Goal: Transaction & Acquisition: Purchase product/service

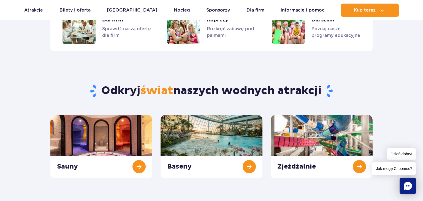
scroll to position [576, 0]
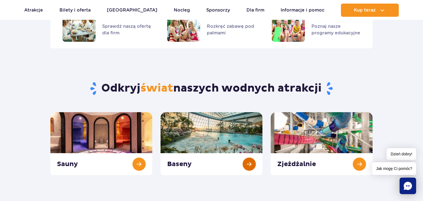
click at [229, 139] on link "Baseny" at bounding box center [211, 143] width 102 height 63
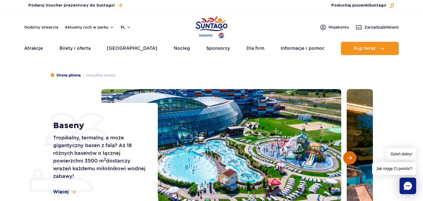
click at [349, 156] on span "Następny slajd" at bounding box center [349, 157] width 5 height 5
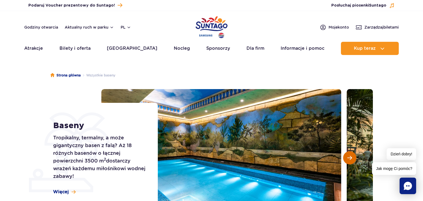
click at [349, 156] on span "Następny slajd" at bounding box center [349, 157] width 5 height 5
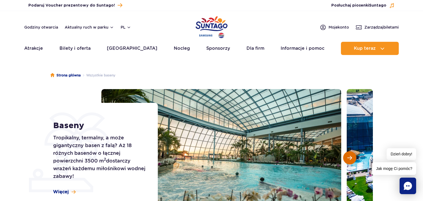
click at [349, 156] on span "Następny slajd" at bounding box center [349, 157] width 5 height 5
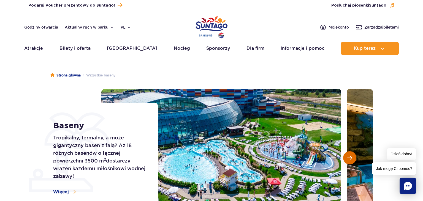
click at [349, 156] on span "Następny slajd" at bounding box center [349, 157] width 5 height 5
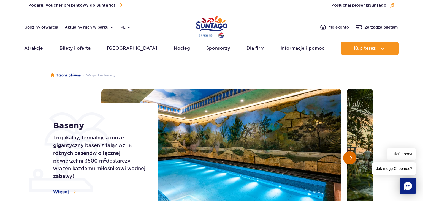
click at [349, 156] on span "Następny slajd" at bounding box center [349, 157] width 5 height 5
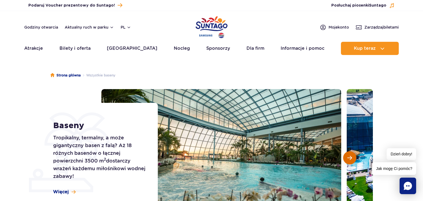
click at [349, 156] on span "Następny slajd" at bounding box center [349, 157] width 5 height 5
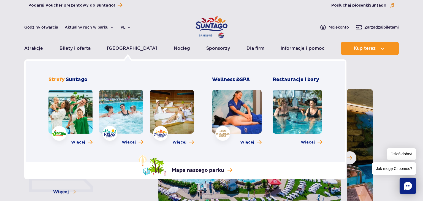
click at [77, 123] on link at bounding box center [70, 112] width 44 height 44
click at [82, 117] on link at bounding box center [70, 112] width 44 height 44
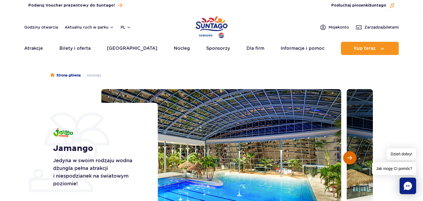
click at [350, 162] on button "Następny slajd" at bounding box center [349, 157] width 13 height 13
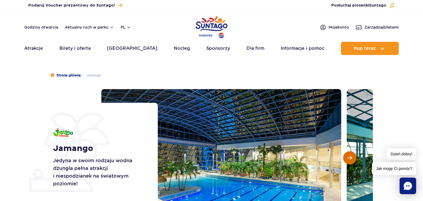
click at [350, 162] on button "Następny slajd" at bounding box center [349, 157] width 13 height 13
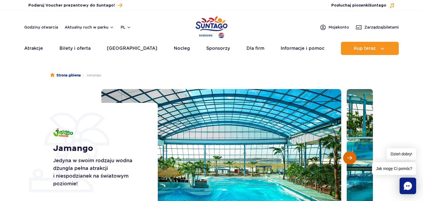
click at [350, 162] on button "Następny slajd" at bounding box center [349, 157] width 13 height 13
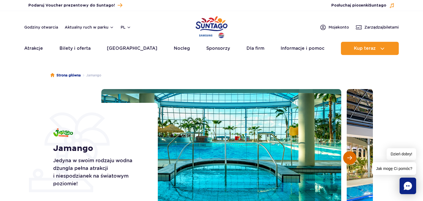
click at [350, 162] on button "Następny slajd" at bounding box center [349, 157] width 13 height 13
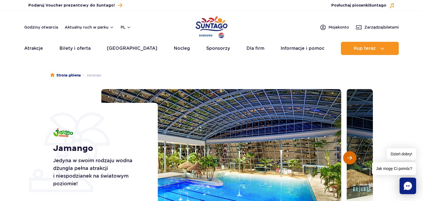
click at [350, 162] on button "Następny slajd" at bounding box center [349, 157] width 13 height 13
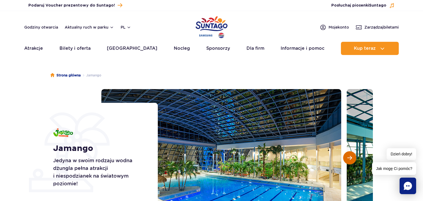
click at [350, 162] on button "Następny slajd" at bounding box center [349, 157] width 13 height 13
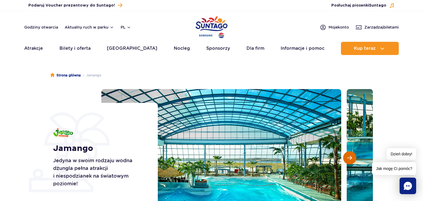
click at [350, 162] on button "Następny slajd" at bounding box center [349, 157] width 13 height 13
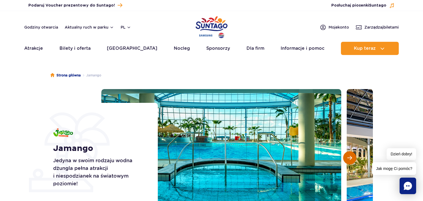
click at [350, 162] on button "Następny slajd" at bounding box center [349, 157] width 13 height 13
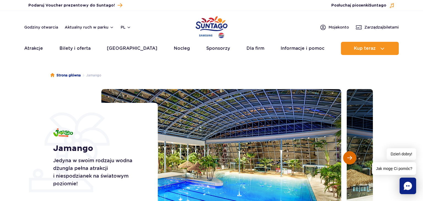
click at [350, 162] on button "Następny slajd" at bounding box center [349, 157] width 13 height 13
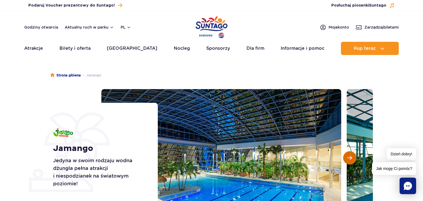
click at [350, 162] on button "Następny slajd" at bounding box center [349, 157] width 13 height 13
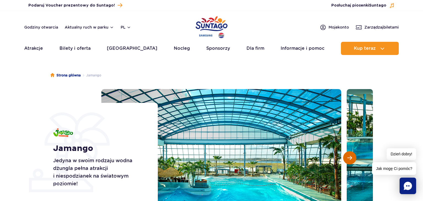
click at [350, 162] on button "Następny slajd" at bounding box center [349, 157] width 13 height 13
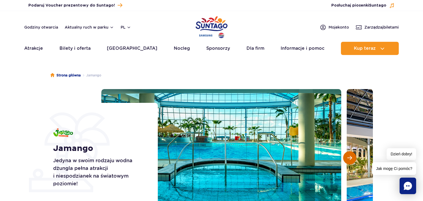
click at [350, 162] on button "Następny slajd" at bounding box center [349, 157] width 13 height 13
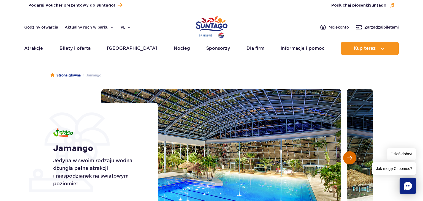
click at [350, 162] on button "Następny slajd" at bounding box center [349, 157] width 13 height 13
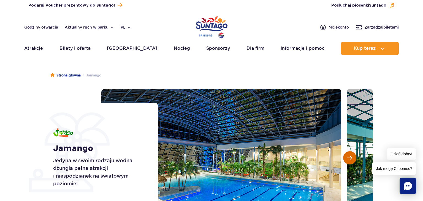
click at [350, 162] on button "Następny slajd" at bounding box center [349, 157] width 13 height 13
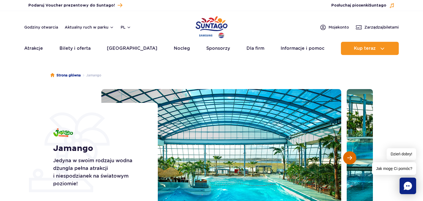
click at [350, 162] on button "Następny slajd" at bounding box center [349, 157] width 13 height 13
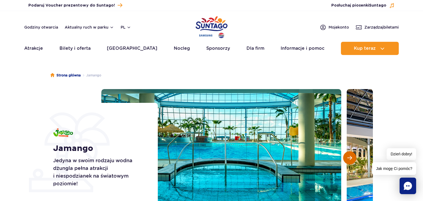
click at [350, 162] on button "Następny slajd" at bounding box center [349, 157] width 13 height 13
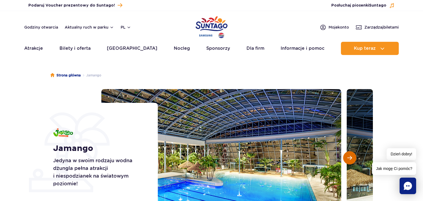
click at [350, 162] on button "Następny slajd" at bounding box center [349, 157] width 13 height 13
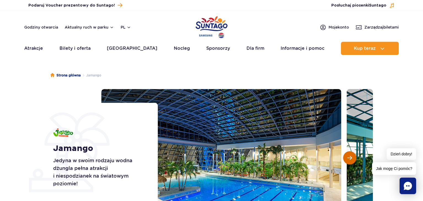
click at [350, 162] on button "Następny slajd" at bounding box center [349, 157] width 13 height 13
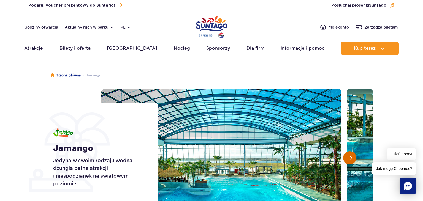
click at [350, 162] on button "Następny slajd" at bounding box center [349, 157] width 13 height 13
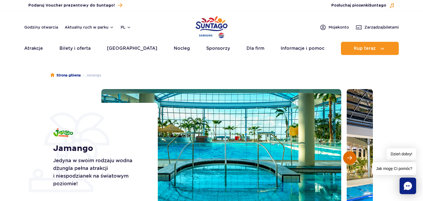
click at [350, 162] on button "Następny slajd" at bounding box center [349, 157] width 13 height 13
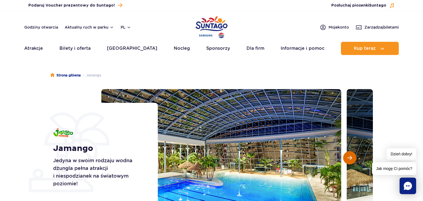
click at [350, 162] on button "Następny slajd" at bounding box center [349, 157] width 13 height 13
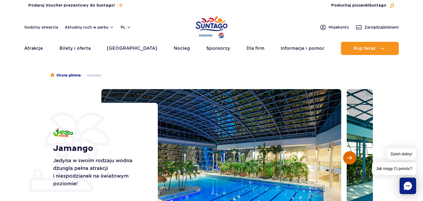
click at [350, 162] on button "Następny slajd" at bounding box center [349, 157] width 13 height 13
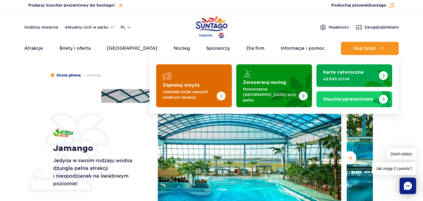
click at [197, 85] on strong "Zaplanuj wizytę" at bounding box center [181, 85] width 37 height 4
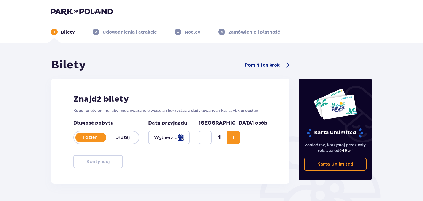
click at [190, 137] on div at bounding box center [169, 137] width 42 height 13
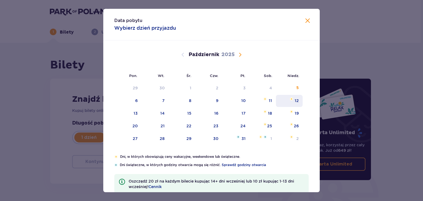
click at [297, 102] on div "12" at bounding box center [296, 101] width 4 height 6
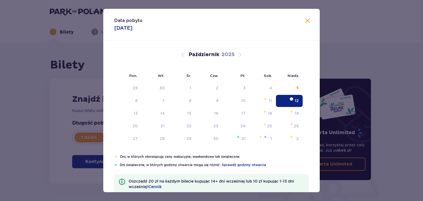
type input "12.10.25"
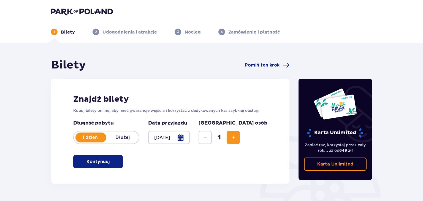
click at [240, 136] on button "Zwiększ" at bounding box center [232, 137] width 13 height 13
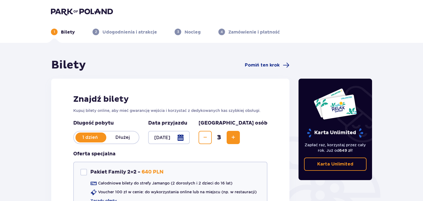
click at [240, 136] on button "Zwiększ" at bounding box center [232, 137] width 13 height 13
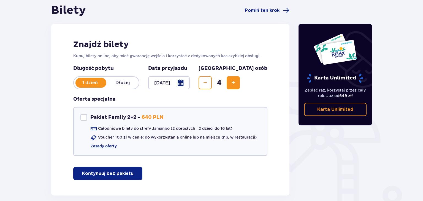
scroll to position [68, 0]
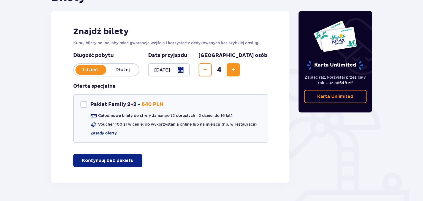
click at [124, 159] on p "Kontynuuj bez pakietu" at bounding box center [107, 161] width 51 height 6
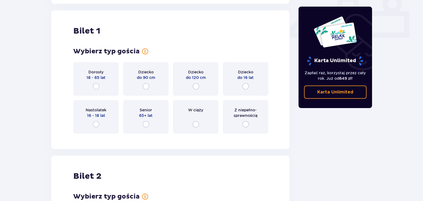
scroll to position [250, 0]
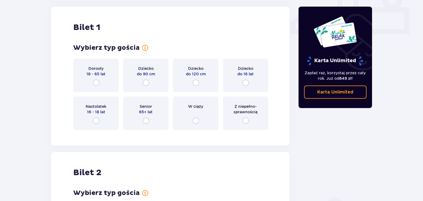
click at [95, 83] on input "radio" at bounding box center [96, 83] width 7 height 7
radio input "true"
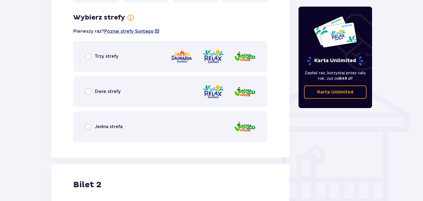
click at [95, 83] on div "Trzy strefy Dwie strefy Jedna strefa" at bounding box center [170, 91] width 194 height 101
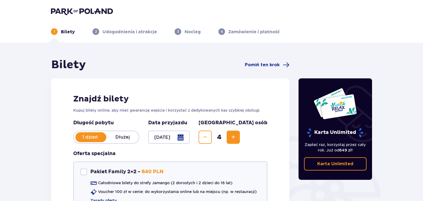
scroll to position [0, 0]
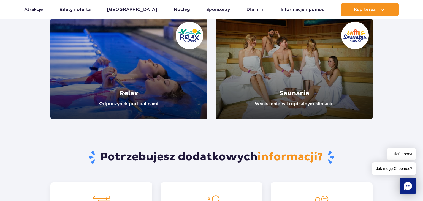
scroll to position [1163, 0]
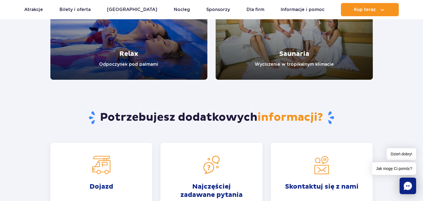
click at [146, 55] on link "Relax" at bounding box center [128, 29] width 157 height 102
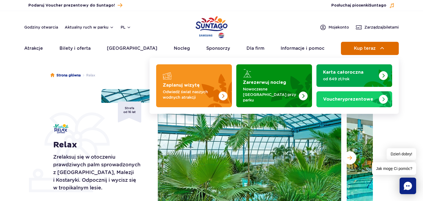
click at [367, 45] on button "Kup teraz" at bounding box center [370, 48] width 58 height 13
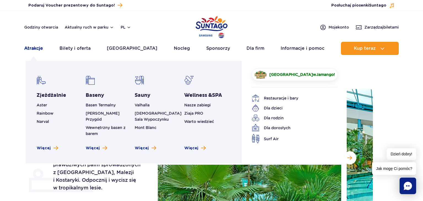
click at [31, 48] on link "Atrakcje" at bounding box center [33, 48] width 19 height 13
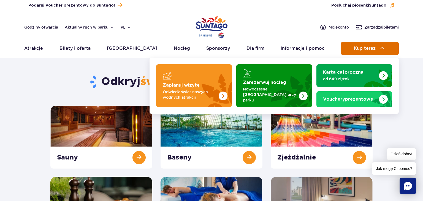
click at [360, 44] on button "Kup teraz" at bounding box center [370, 48] width 58 height 13
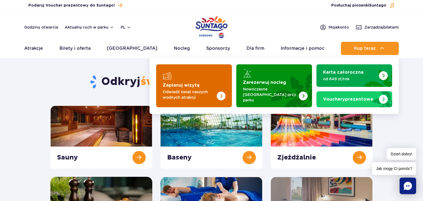
click at [189, 93] on p "Odwiedź świat naszych wodnych atrakcji" at bounding box center [190, 94] width 54 height 11
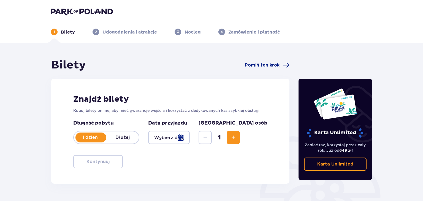
click at [190, 139] on div at bounding box center [169, 137] width 42 height 13
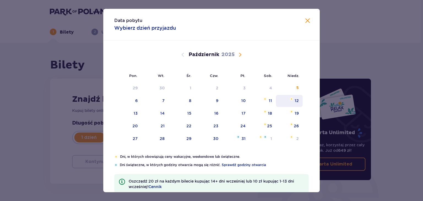
click at [298, 102] on div "12" at bounding box center [296, 101] width 4 height 6
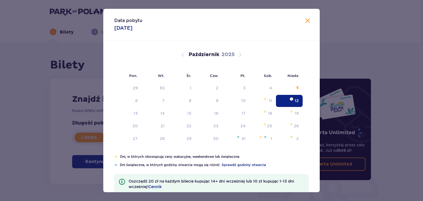
type input "12.10.25"
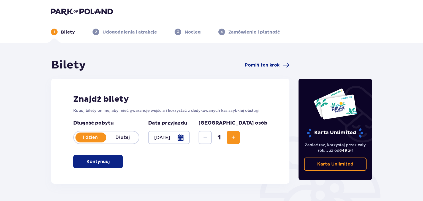
click at [236, 136] on span "Zwiększ" at bounding box center [233, 137] width 7 height 7
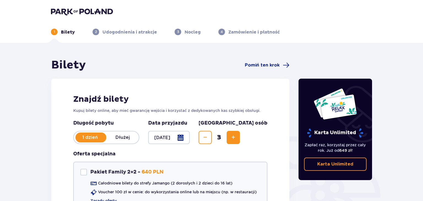
click at [236, 136] on span "Zwiększ" at bounding box center [233, 137] width 7 height 7
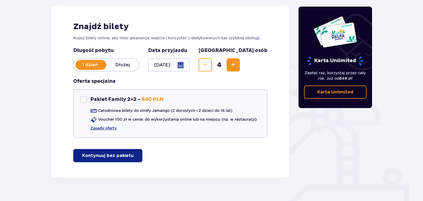
scroll to position [82, 0]
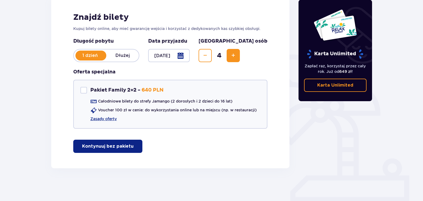
click at [129, 147] on button "Kontynuuj bez pakietu" at bounding box center [107, 146] width 69 height 13
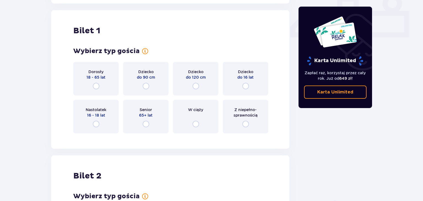
scroll to position [250, 0]
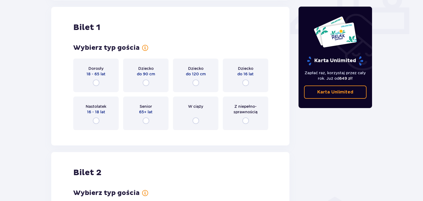
click at [97, 83] on input "radio" at bounding box center [96, 83] width 7 height 7
radio input "true"
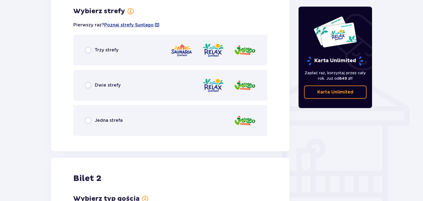
scroll to position [384, 0]
click at [90, 84] on input "radio" at bounding box center [88, 85] width 7 height 7
radio input "true"
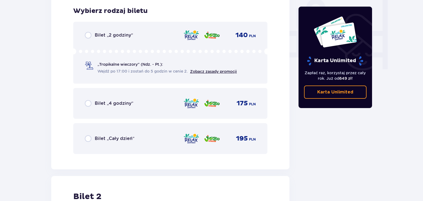
scroll to position [333, 0]
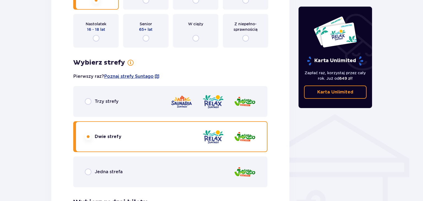
click at [86, 100] on input "radio" at bounding box center [88, 101] width 7 height 7
radio input "true"
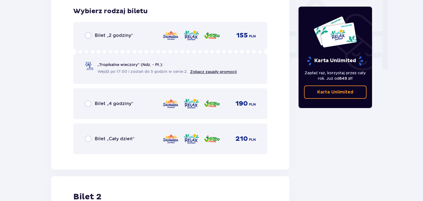
scroll to position [524, 0]
click at [89, 141] on input "radio" at bounding box center [88, 138] width 7 height 7
radio input "true"
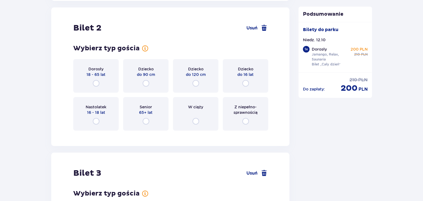
scroll to position [693, 0]
click at [97, 84] on input "radio" at bounding box center [96, 83] width 7 height 7
radio input "true"
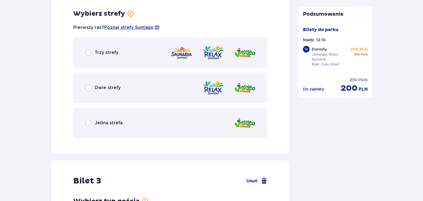
scroll to position [827, 0]
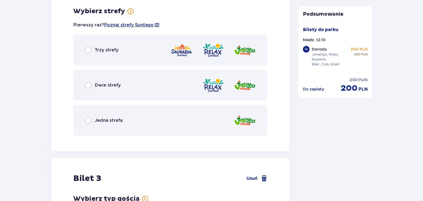
click at [88, 51] on input "radio" at bounding box center [88, 50] width 7 height 7
radio input "true"
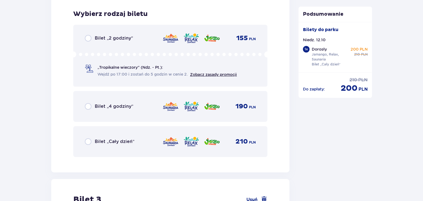
scroll to position [967, 0]
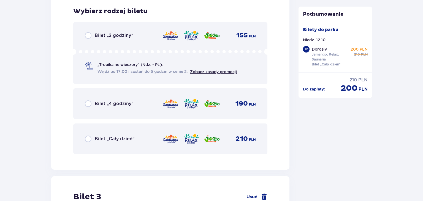
click at [89, 138] on input "radio" at bounding box center [88, 139] width 7 height 7
radio input "true"
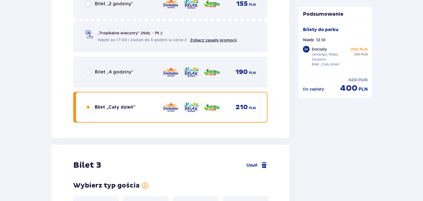
scroll to position [1136, 0]
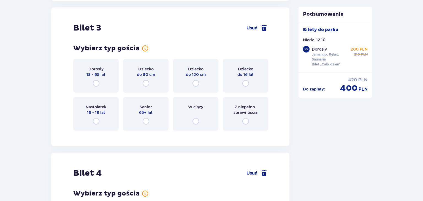
click at [95, 119] on input "radio" at bounding box center [96, 121] width 7 height 7
radio input "true"
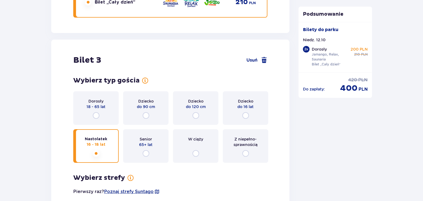
scroll to position [1106, 0]
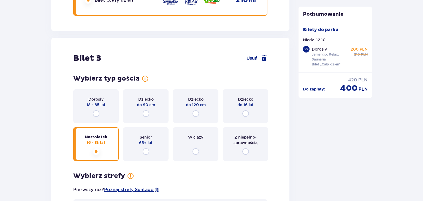
click at [246, 113] on input "radio" at bounding box center [245, 113] width 7 height 7
radio input "true"
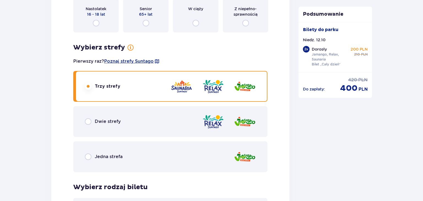
scroll to position [793, 0]
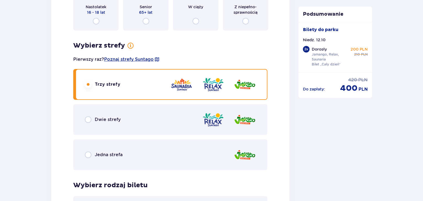
click at [86, 121] on input "radio" at bounding box center [88, 119] width 7 height 7
radio input "true"
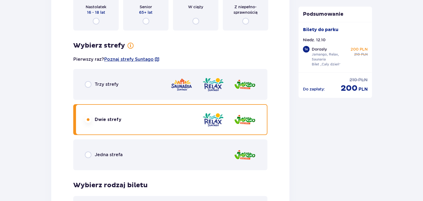
scroll to position [967, 0]
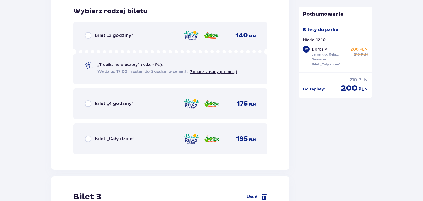
click at [88, 138] on input "radio" at bounding box center [88, 139] width 7 height 7
radio input "true"
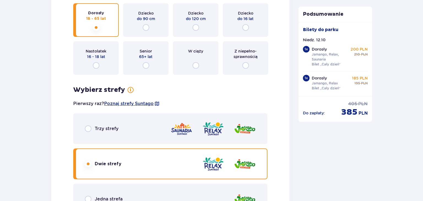
scroll to position [751, 0]
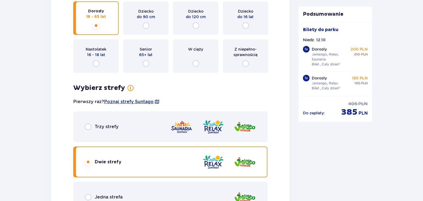
click at [88, 127] on input "radio" at bounding box center [88, 127] width 7 height 7
radio input "true"
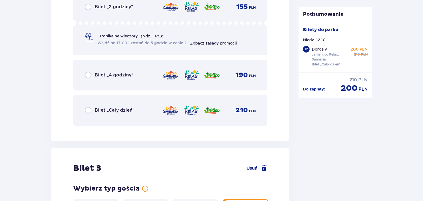
scroll to position [998, 0]
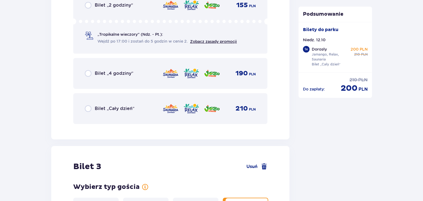
click at [86, 109] on input "radio" at bounding box center [88, 108] width 7 height 7
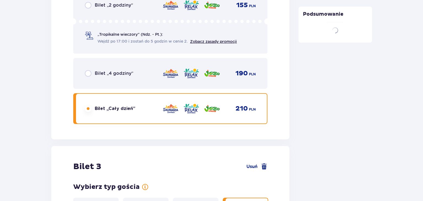
scroll to position [1089, 0]
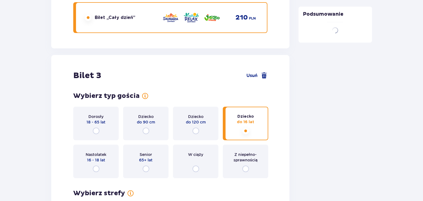
click at [86, 109] on div "Dorosły 18 - 65 lat" at bounding box center [95, 124] width 45 height 34
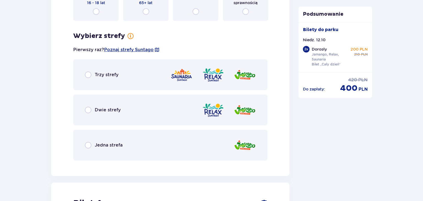
scroll to position [1271, 0]
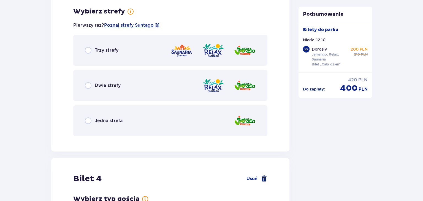
click at [88, 84] on input "radio" at bounding box center [88, 85] width 7 height 7
radio input "true"
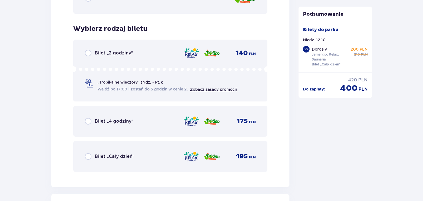
scroll to position [1410, 0]
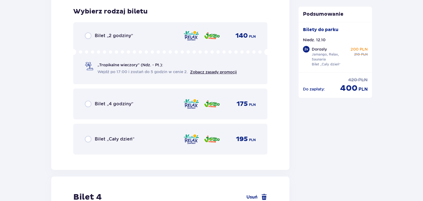
click at [89, 140] on input "radio" at bounding box center [88, 139] width 7 height 7
radio input "true"
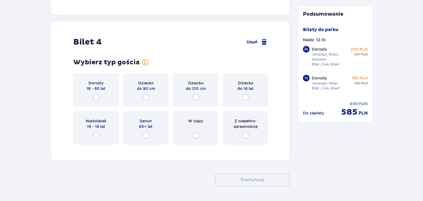
scroll to position [1580, 0]
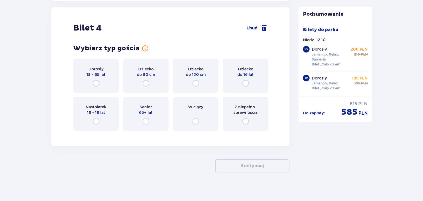
click at [245, 82] on input "radio" at bounding box center [245, 83] width 7 height 7
radio input "true"
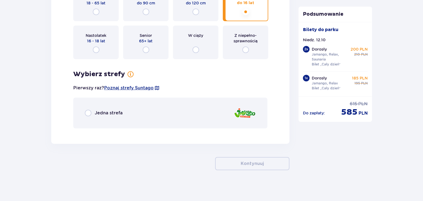
scroll to position [1652, 0]
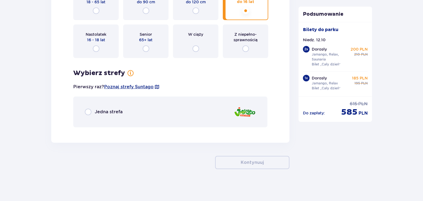
click at [91, 112] on input "radio" at bounding box center [88, 112] width 7 height 7
radio input "true"
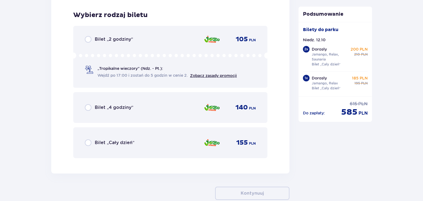
scroll to position [1783, 0]
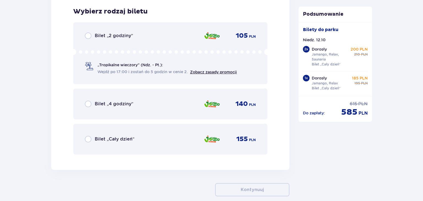
click at [87, 139] on input "radio" at bounding box center [88, 139] width 7 height 7
radio input "true"
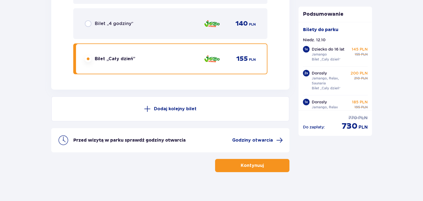
scroll to position [1866, 0]
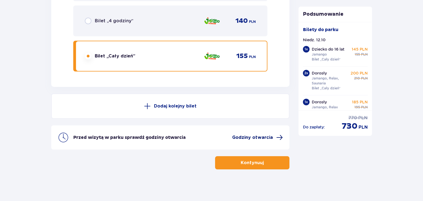
click at [274, 136] on span "Godziny otwarcia" at bounding box center [257, 137] width 51 height 7
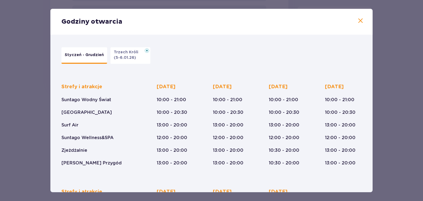
scroll to position [90, 0]
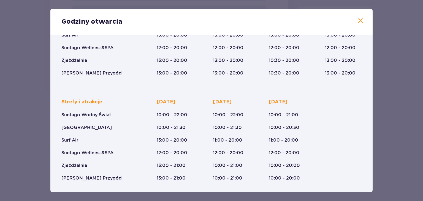
click at [361, 23] on span at bounding box center [360, 21] width 7 height 7
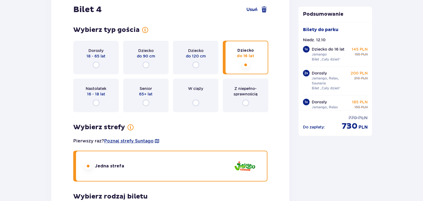
scroll to position [1573, 0]
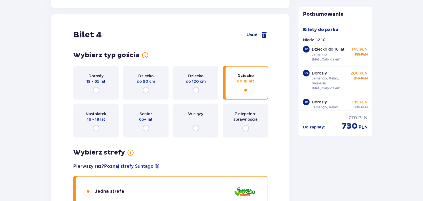
click at [98, 129] on input "radio" at bounding box center [96, 128] width 7 height 7
radio input "true"
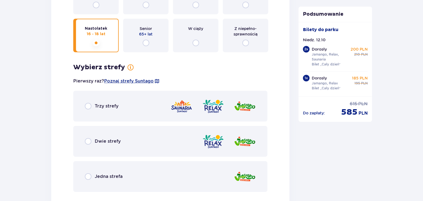
scroll to position [1714, 0]
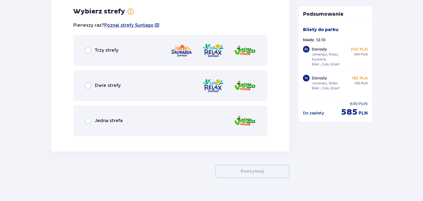
click at [88, 85] on input "radio" at bounding box center [88, 85] width 7 height 7
radio input "true"
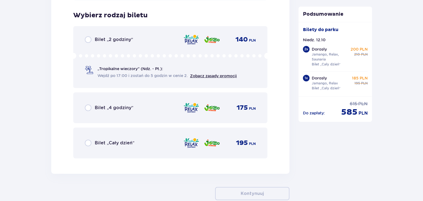
scroll to position [1854, 0]
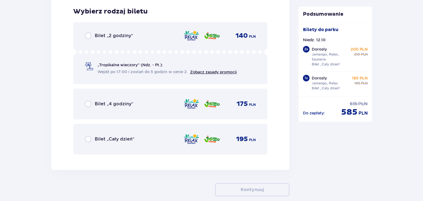
click at [89, 140] on input "radio" at bounding box center [88, 139] width 7 height 7
radio input "true"
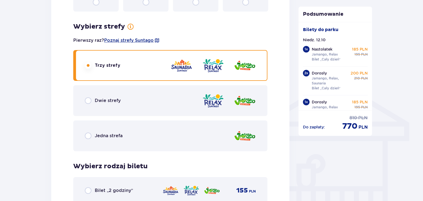
scroll to position [405, 0]
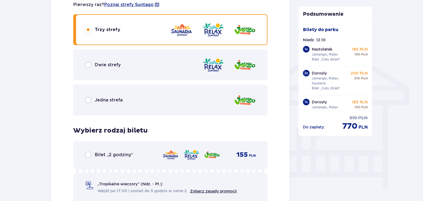
click at [86, 65] on input "radio" at bounding box center [88, 65] width 7 height 7
radio input "true"
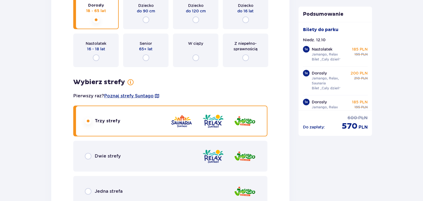
scroll to position [788, 0]
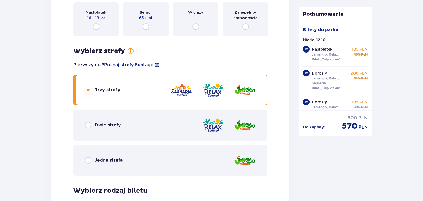
click at [88, 124] on input "radio" at bounding box center [88, 125] width 7 height 7
radio input "true"
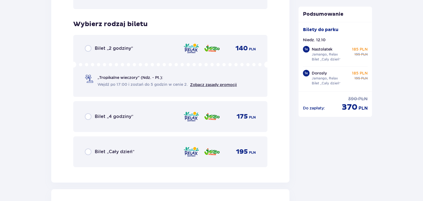
scroll to position [979, 0]
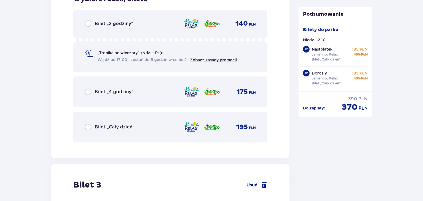
click at [90, 127] on input "radio" at bounding box center [88, 127] width 7 height 7
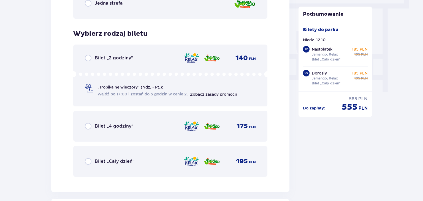
scroll to position [502, 0]
click at [91, 159] on div "Bilet „Cały dzień”" at bounding box center [110, 161] width 50 height 7
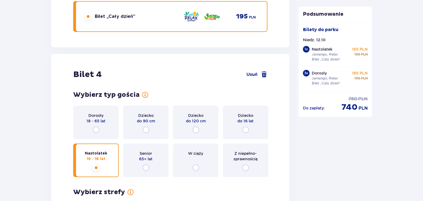
scroll to position [1535, 0]
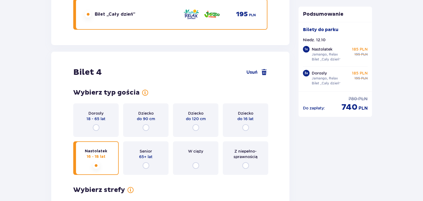
click at [247, 125] on input "radio" at bounding box center [245, 127] width 7 height 7
radio input "true"
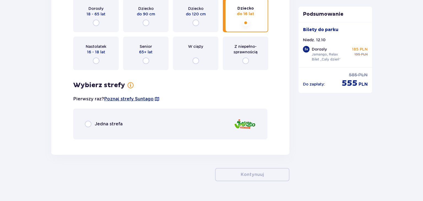
scroll to position [1652, 0]
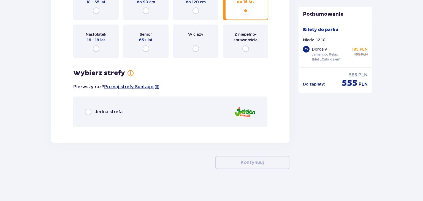
click at [88, 111] on input "radio" at bounding box center [88, 112] width 7 height 7
radio input "true"
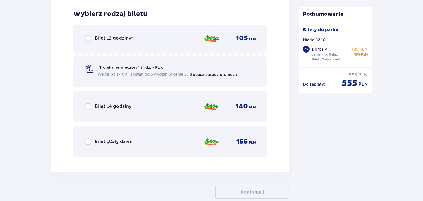
scroll to position [1783, 0]
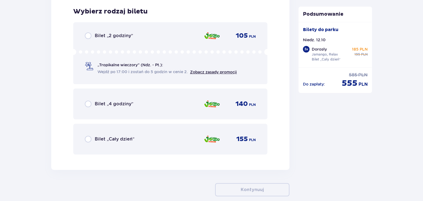
click at [89, 139] on input "radio" at bounding box center [88, 139] width 7 height 7
radio input "true"
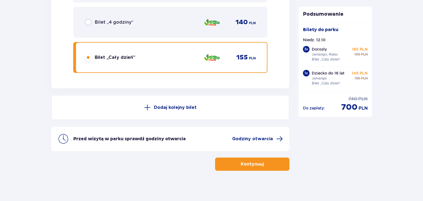
scroll to position [1866, 0]
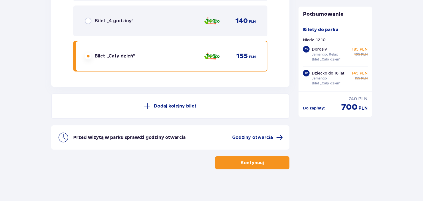
click at [253, 166] on button "Kontynuuj" at bounding box center [252, 162] width 74 height 13
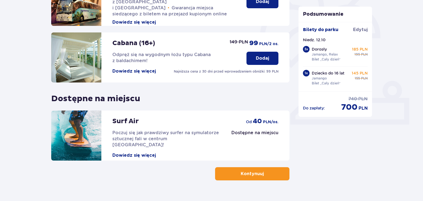
scroll to position [172, 0]
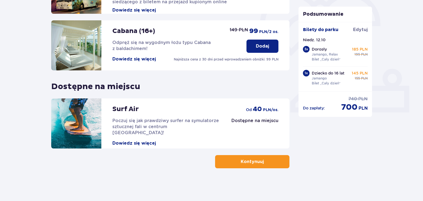
click at [248, 163] on p "Kontynuuj" at bounding box center [252, 162] width 23 height 6
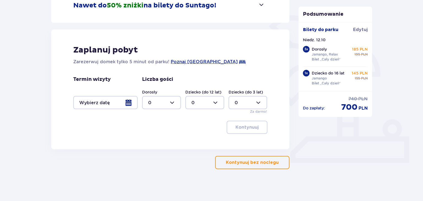
scroll to position [122, 0]
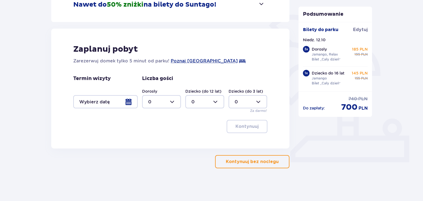
click at [278, 161] on span "button" at bounding box center [279, 162] width 7 height 7
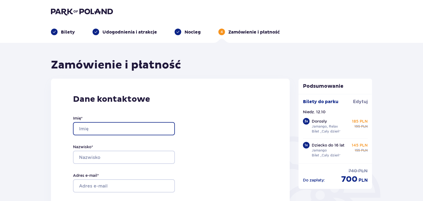
click at [139, 130] on input "Imię *" at bounding box center [124, 128] width 102 height 13
type input "Piotr"
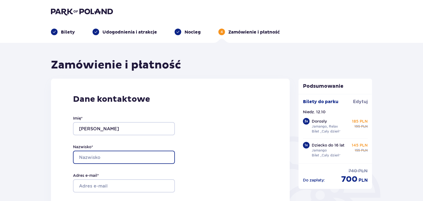
click at [99, 157] on input "Nazwisko *" at bounding box center [124, 157] width 102 height 13
type input "Klewicki"
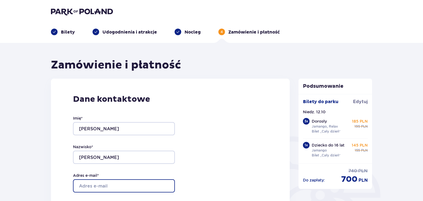
click at [85, 189] on input "Adres e-mail *" at bounding box center [124, 185] width 102 height 13
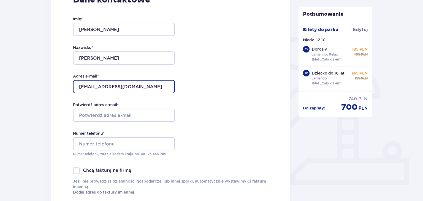
scroll to position [102, 0]
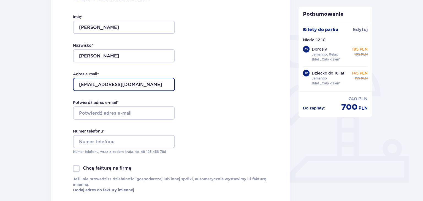
type input "[EMAIL_ADDRESS][DOMAIN_NAME]"
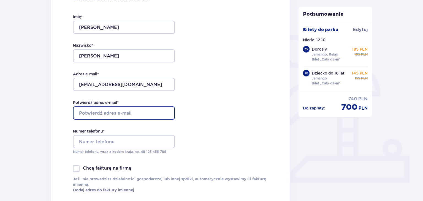
click at [146, 112] on input "Potwierdź adres e-mail *" at bounding box center [124, 112] width 102 height 13
click at [146, 112] on input "pd" at bounding box center [124, 112] width 102 height 13
type input "[EMAIL_ADDRESS][DOMAIN_NAME]"
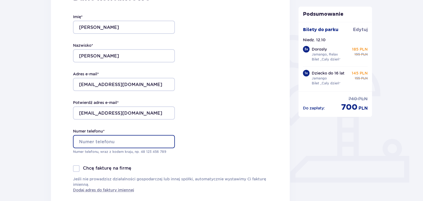
click at [131, 140] on input "Numer telefonu *" at bounding box center [124, 141] width 102 height 13
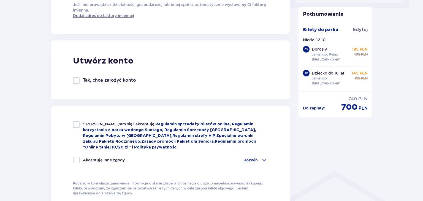
scroll to position [291, 0]
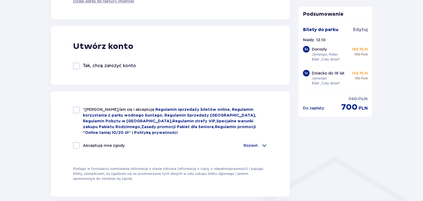
type input "48509569706"
click at [76, 112] on div at bounding box center [76, 110] width 7 height 7
checkbox input "true"
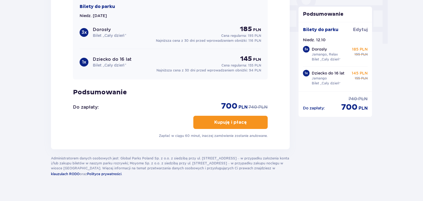
scroll to position [557, 0]
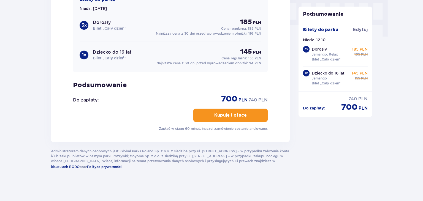
click at [249, 114] on span "button" at bounding box center [247, 115] width 7 height 7
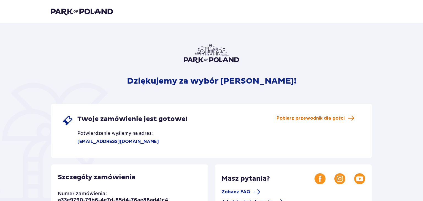
click at [297, 118] on span "Pobierz przewodnik dla gości" at bounding box center [310, 118] width 68 height 6
